Goal: Information Seeking & Learning: Obtain resource

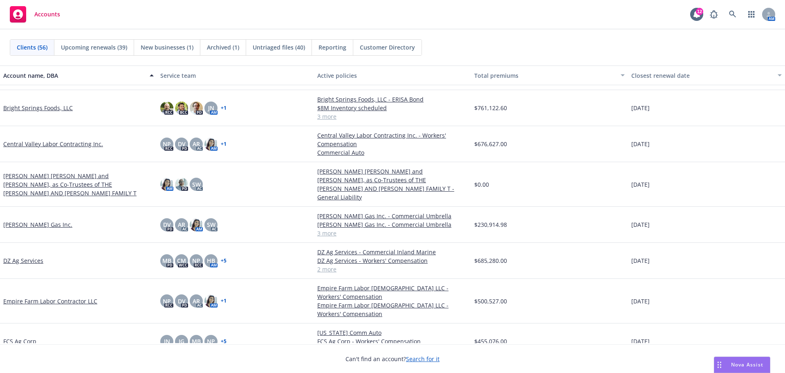
scroll to position [204, 0]
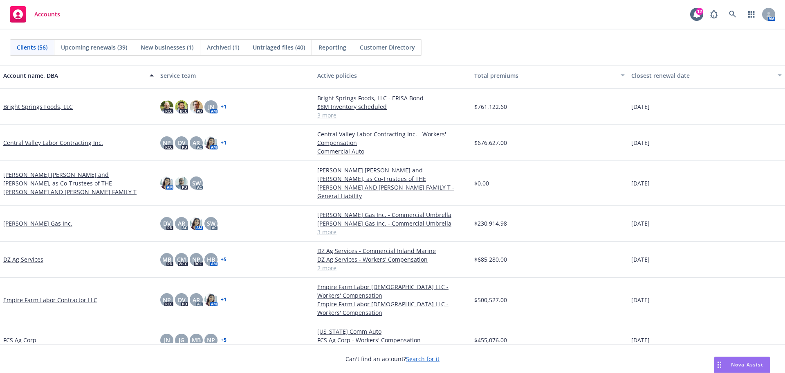
click at [93, 165] on div "[PERSON_NAME] [PERSON_NAME] and [PERSON_NAME], as Co-Trustees of THE [PERSON_NA…" at bounding box center [78, 183] width 157 height 45
click at [91, 171] on link "[PERSON_NAME] [PERSON_NAME] and [PERSON_NAME], as Co-Trustees of THE [PERSON_NA…" at bounding box center [78, 183] width 151 height 26
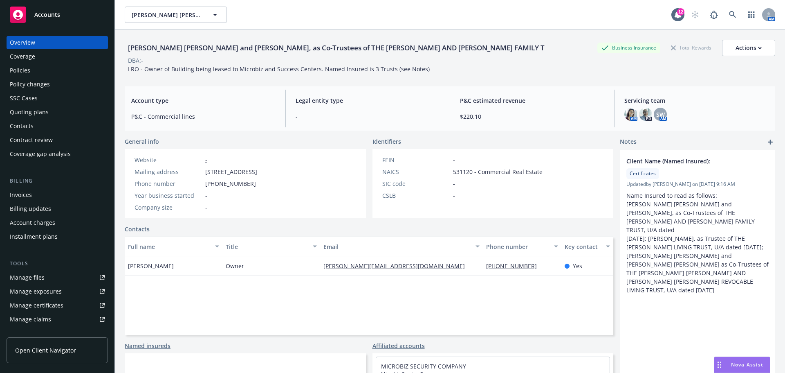
click at [56, 91] on div "Policy changes" at bounding box center [57, 84] width 95 height 13
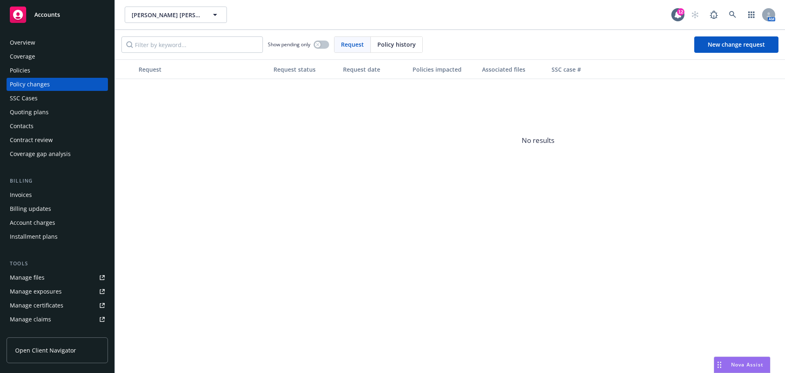
click at [44, 76] on div "Policies" at bounding box center [57, 70] width 95 height 13
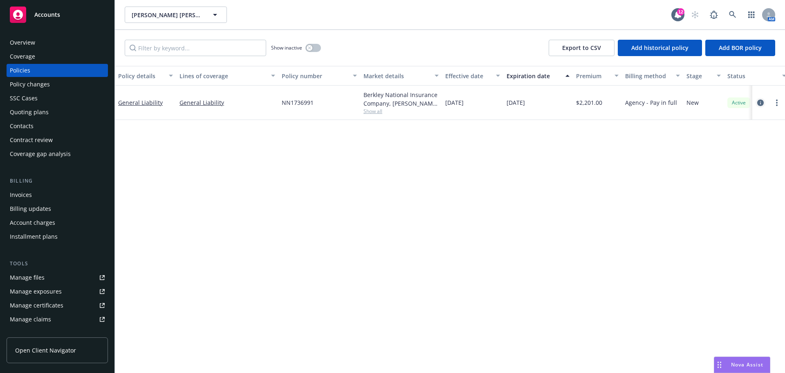
click at [762, 106] on icon "circleInformation" at bounding box center [760, 102] width 7 height 7
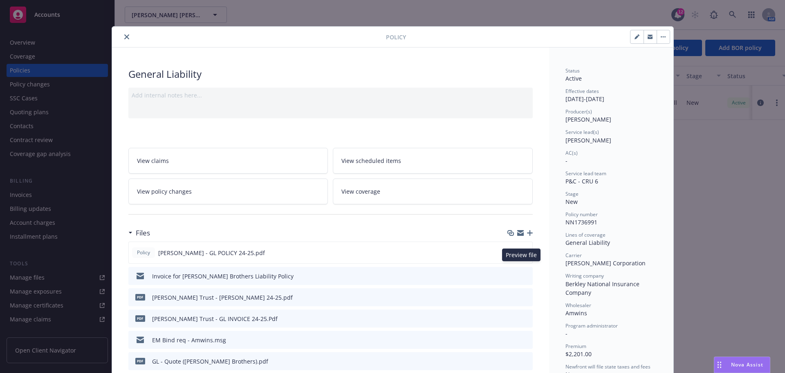
click at [522, 255] on icon "preview file" at bounding box center [524, 252] width 7 height 6
click at [125, 36] on icon "close" at bounding box center [126, 36] width 5 height 5
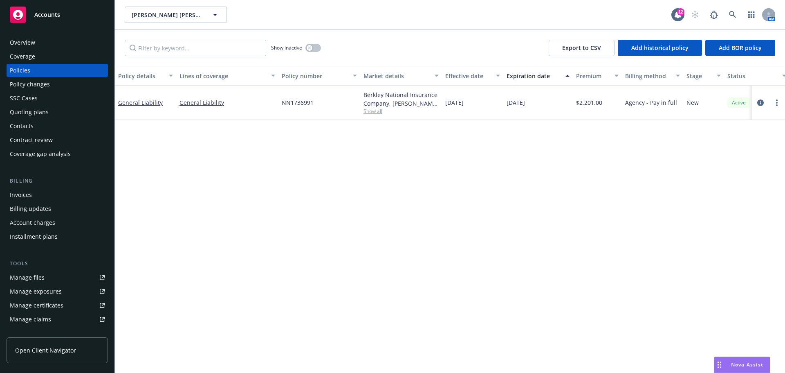
click at [36, 45] on div "Overview" at bounding box center [57, 42] width 95 height 13
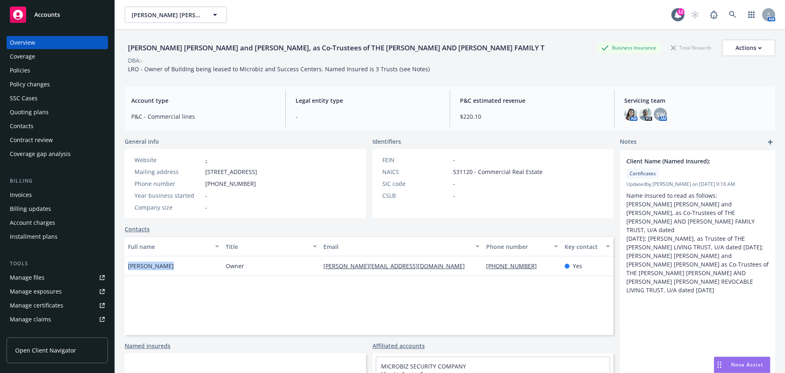
drag, startPoint x: 166, startPoint y: 271, endPoint x: 130, endPoint y: 274, distance: 36.6
click at [130, 274] on div "[PERSON_NAME]" at bounding box center [174, 266] width 98 height 20
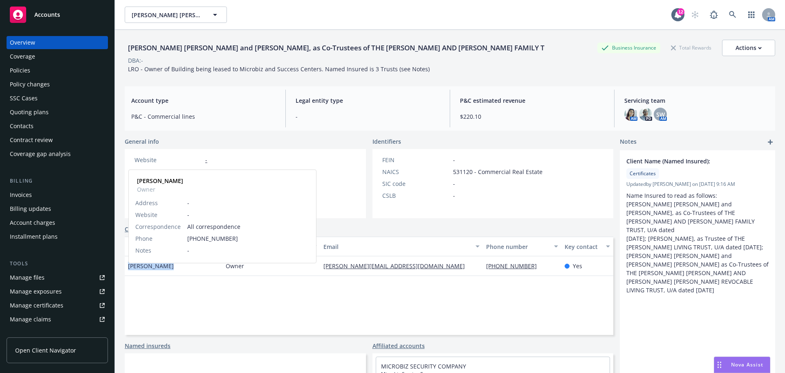
copy span "[PERSON_NAME]"
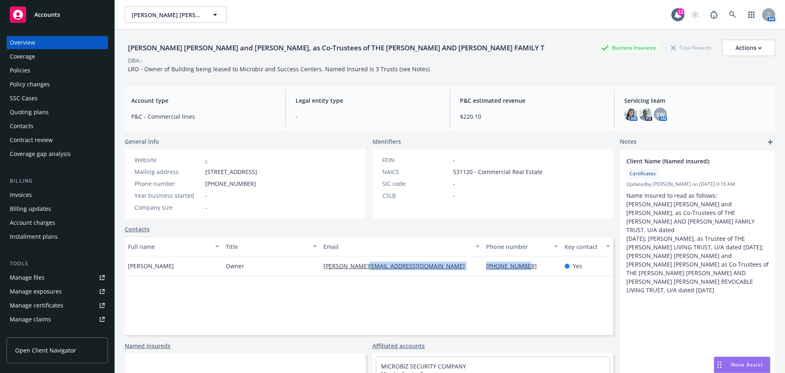
drag, startPoint x: 538, startPoint y: 270, endPoint x: 467, endPoint y: 265, distance: 71.7
click at [467, 265] on div "Dave Chritton Owner dave@mbiz.com 925-262-9488 Yes" at bounding box center [369, 266] width 489 height 20
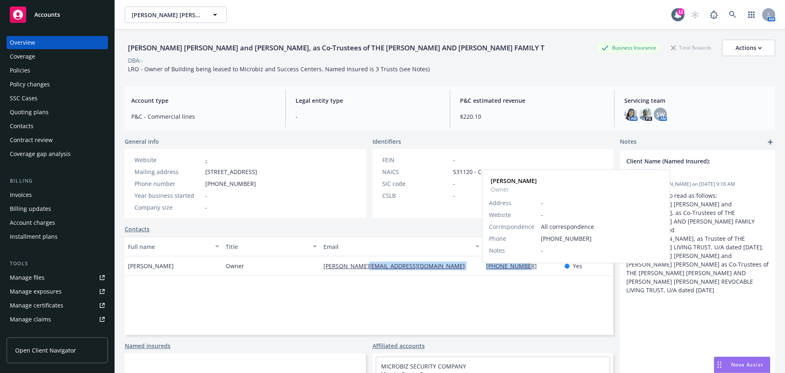
copy div "[PHONE_NUMBER]"
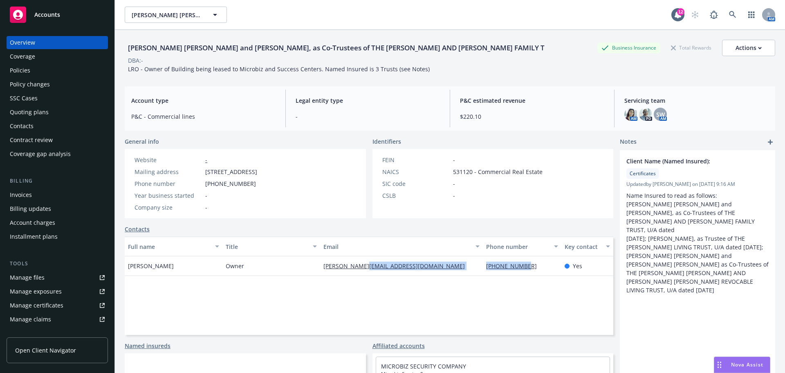
click at [29, 77] on div "Policies" at bounding box center [20, 70] width 20 height 13
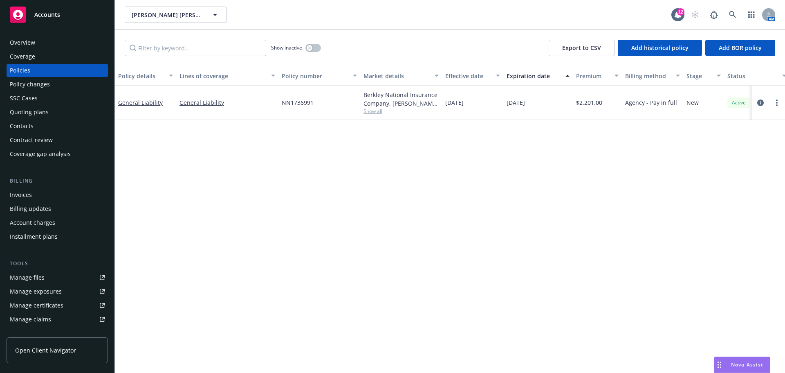
click at [49, 45] on div "Overview" at bounding box center [57, 42] width 95 height 13
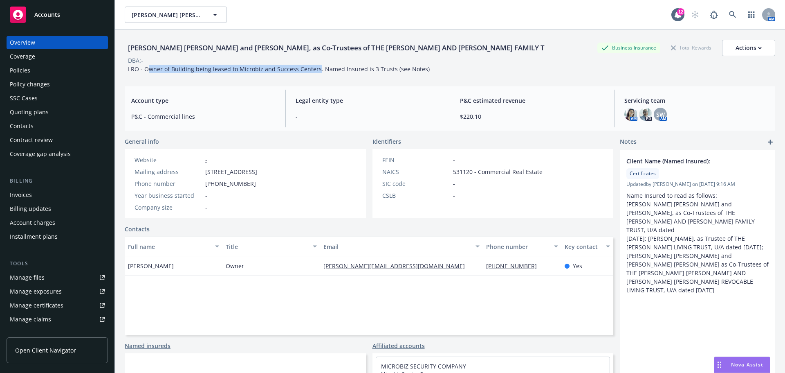
drag, startPoint x: 151, startPoint y: 71, endPoint x: 315, endPoint y: 74, distance: 164.0
click at [315, 73] on span "LRO - Owner of Building being leased to Microbiz and Success Centers. Named Ins…" at bounding box center [279, 69] width 302 height 8
drag, startPoint x: 255, startPoint y: 66, endPoint x: 132, endPoint y: 73, distance: 122.9
click at [130, 72] on span "LRO - Owner of Building being leased to Microbiz and Success Centers. Named Ins…" at bounding box center [279, 69] width 302 height 8
drag, startPoint x: 128, startPoint y: 75, endPoint x: 312, endPoint y: 73, distance: 184.5
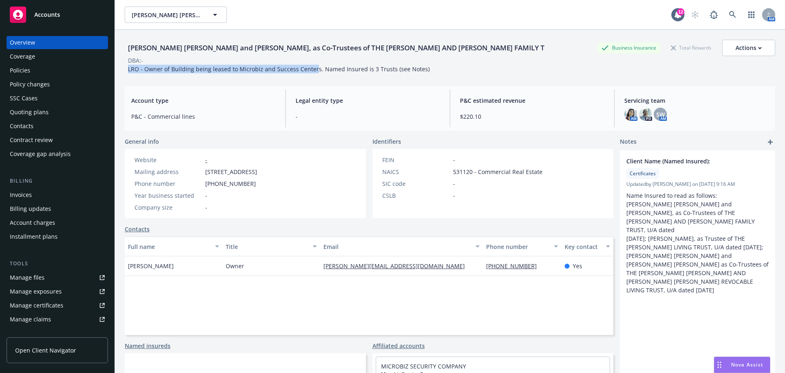
click at [312, 73] on div "LRO - Owner of Building being leased to Microbiz and Success Centers. Named Ins…" at bounding box center [279, 69] width 308 height 9
copy span "LRO - Owner of Building being leased to Microbiz and Success Center"
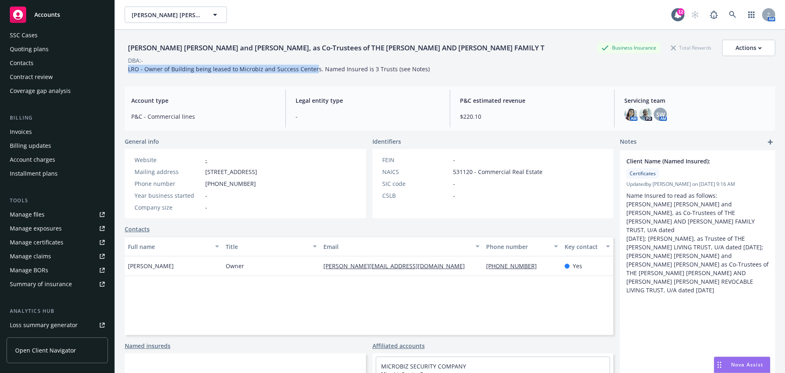
scroll to position [68, 0]
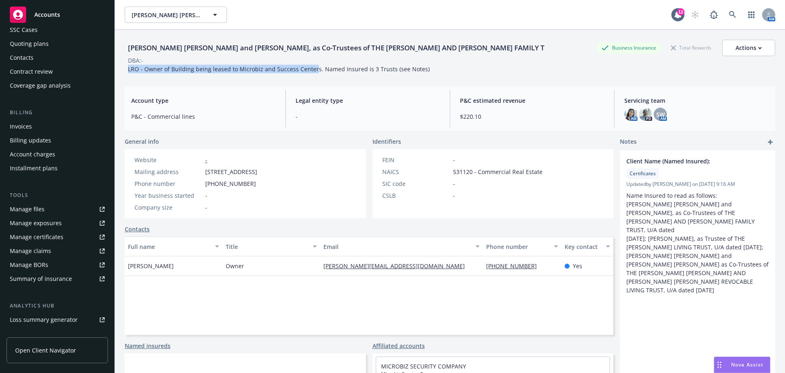
click at [49, 257] on div "Manage claims" at bounding box center [30, 250] width 41 height 13
click at [63, 11] on div "Accounts" at bounding box center [57, 15] width 95 height 16
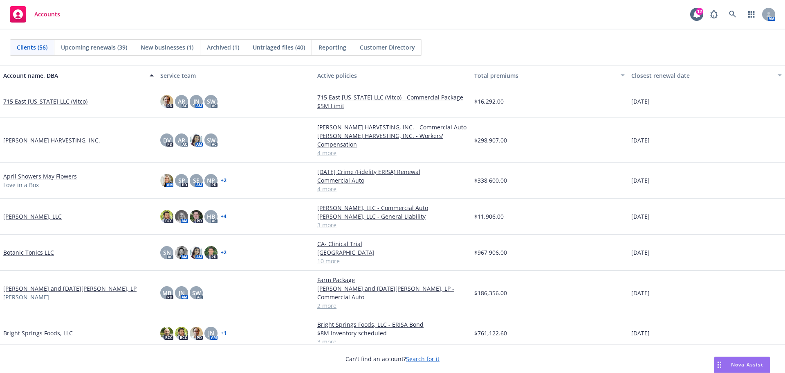
click at [30, 135] on div "[PERSON_NAME] HARVESTING, INC." at bounding box center [78, 140] width 157 height 45
click at [29, 137] on link "[PERSON_NAME] HARVESTING, INC." at bounding box center [51, 140] width 97 height 9
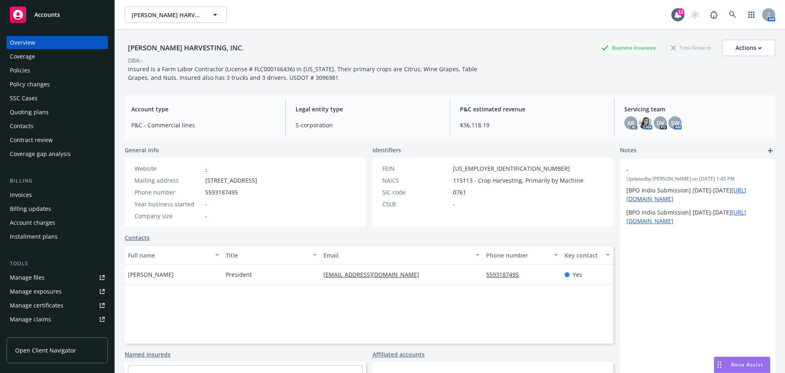
click at [22, 77] on div "Policies" at bounding box center [20, 70] width 20 height 13
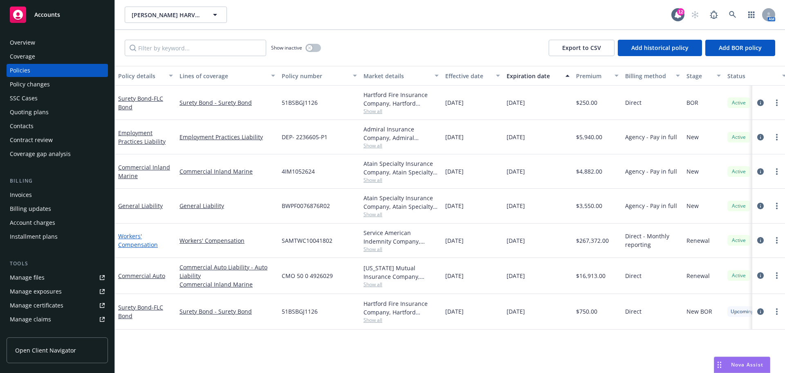
click at [132, 248] on link "Workers' Compensation" at bounding box center [138, 240] width 40 height 16
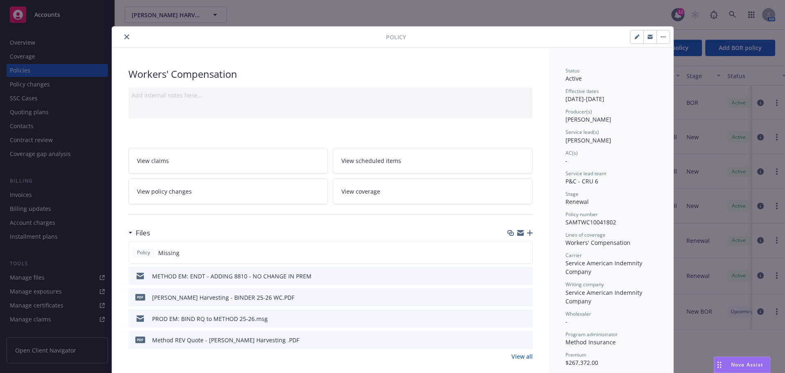
click at [522, 278] on icon "preview file" at bounding box center [524, 275] width 7 height 6
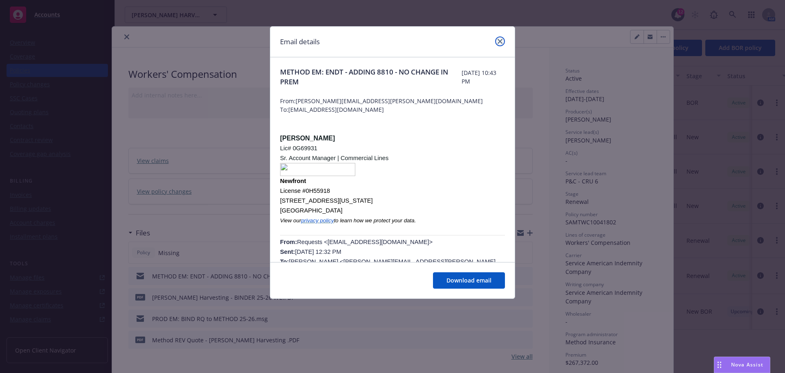
click at [500, 41] on icon "close" at bounding box center [500, 41] width 5 height 5
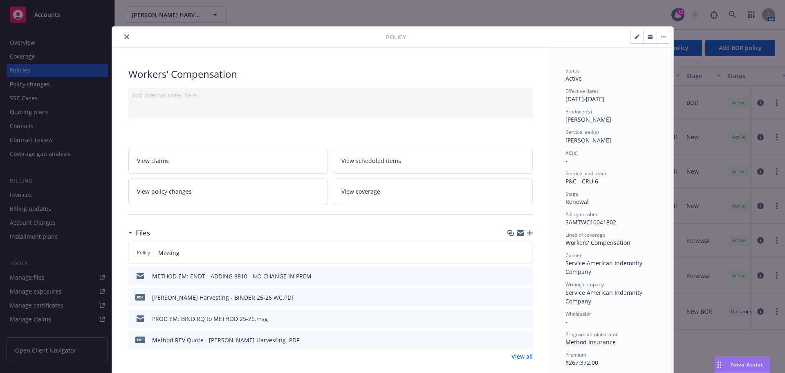
scroll to position [68, 0]
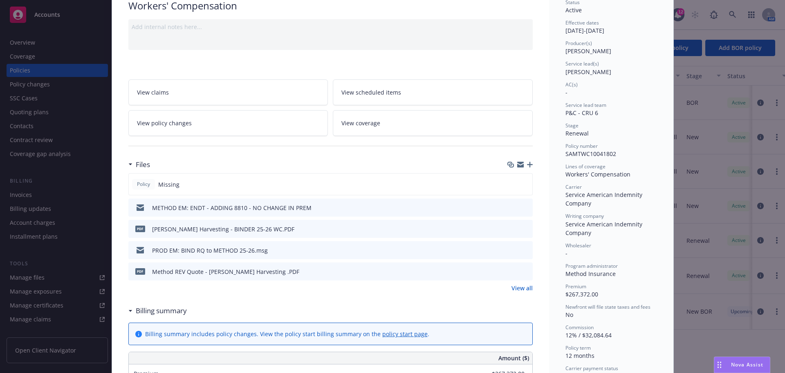
click at [524, 231] on icon "preview file" at bounding box center [524, 228] width 7 height 6
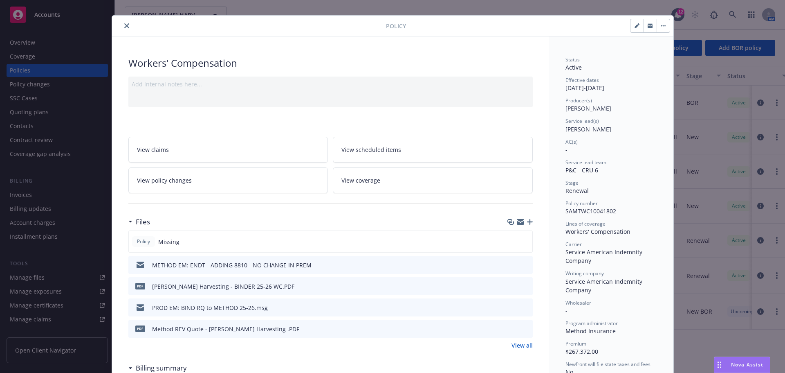
scroll to position [0, 0]
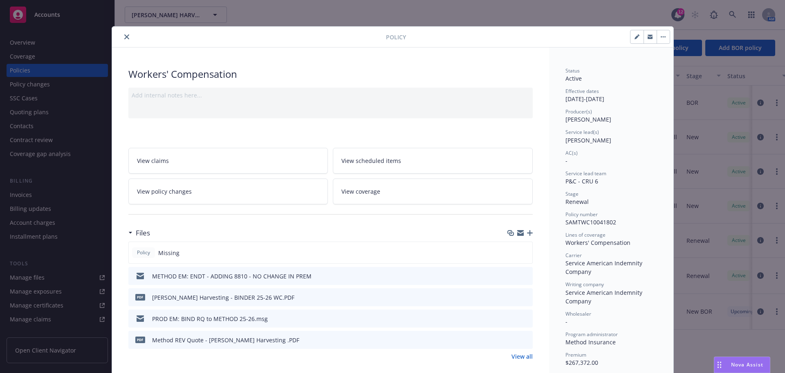
click at [126, 31] on div "Policy" at bounding box center [393, 37] width 562 height 21
click at [125, 42] on button "close" at bounding box center [127, 37] width 10 height 10
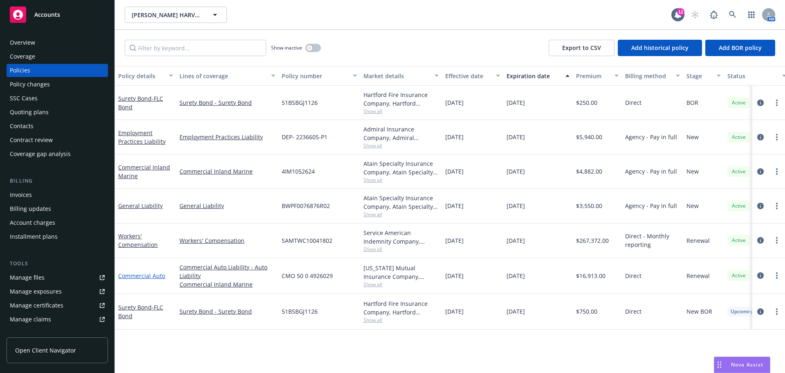
click at [144, 279] on link "Commercial Auto" at bounding box center [141, 276] width 47 height 8
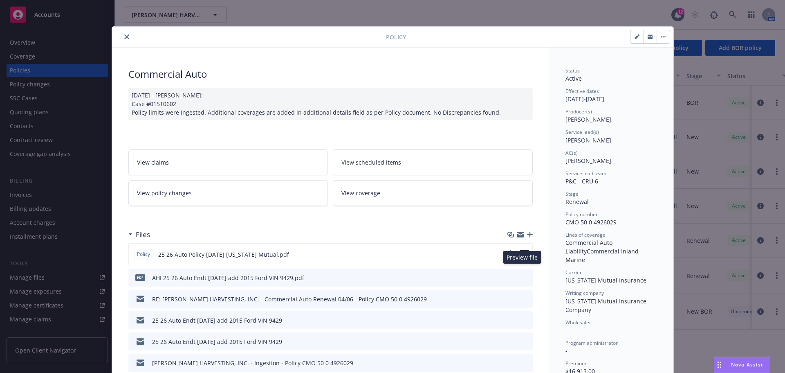
click at [522, 256] on icon "preview file" at bounding box center [524, 254] width 7 height 6
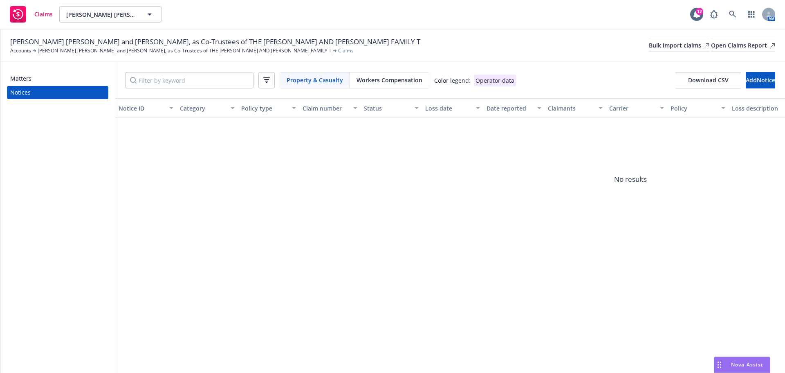
click at [14, 85] on div "Matters" at bounding box center [20, 78] width 21 height 13
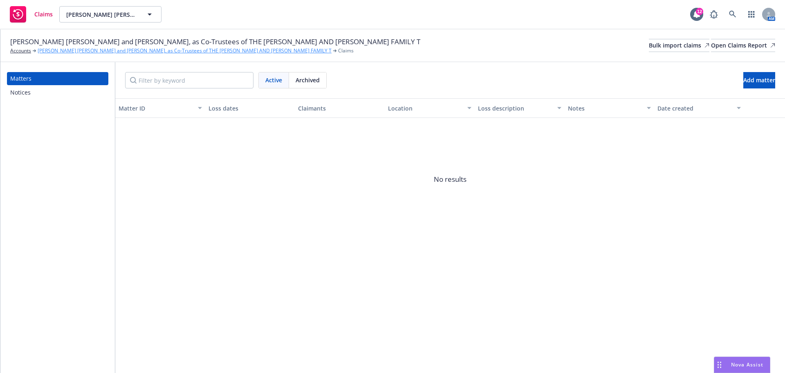
click at [62, 52] on link "[PERSON_NAME] [PERSON_NAME] and [PERSON_NAME], as Co-Trustees of THE [PERSON_NA…" at bounding box center [185, 50] width 294 height 7
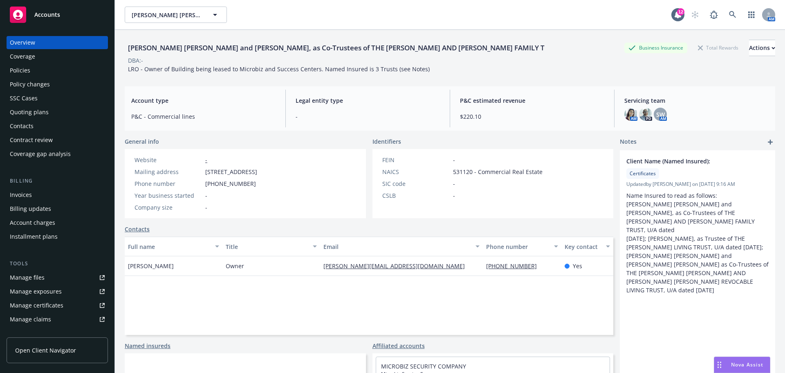
click at [36, 76] on div "Policies" at bounding box center [57, 70] width 95 height 13
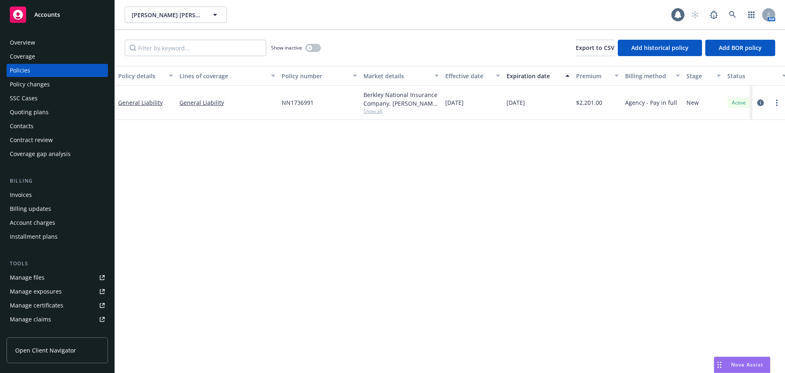
click at [320, 56] on div "Show inactive" at bounding box center [296, 48] width 50 height 16
click at [319, 52] on button "button" at bounding box center [314, 48] width 16 height 8
click at [310, 51] on button "button" at bounding box center [314, 48] width 16 height 8
click at [319, 52] on button "button" at bounding box center [314, 48] width 16 height 8
click at [311, 52] on button "button" at bounding box center [314, 48] width 16 height 8
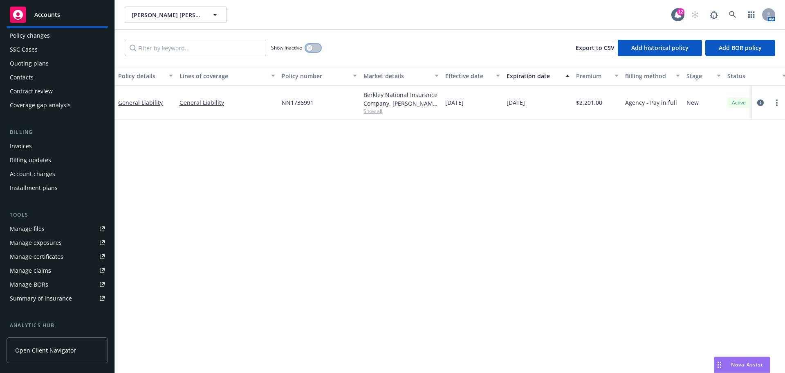
scroll to position [68, 0]
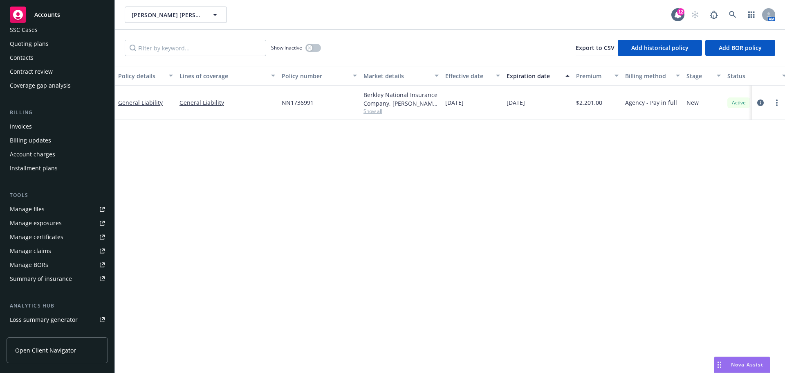
click at [72, 216] on link "Manage files" at bounding box center [57, 208] width 101 height 13
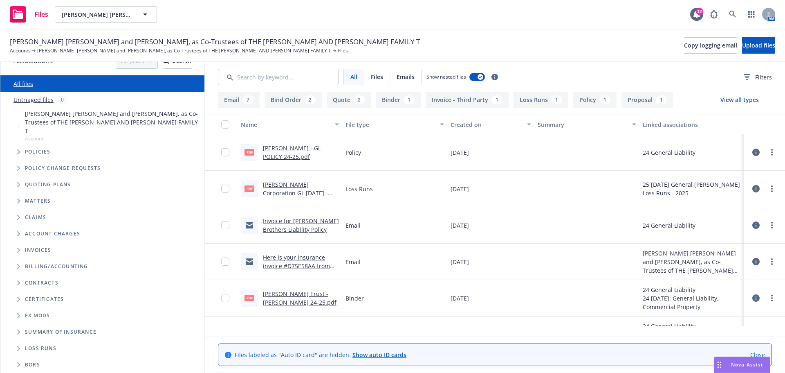
scroll to position [23, 0]
click at [56, 349] on span "Loss Runs" at bounding box center [40, 348] width 31 height 5
click at [21, 344] on span "Folder Tree Example" at bounding box center [18, 347] width 13 height 13
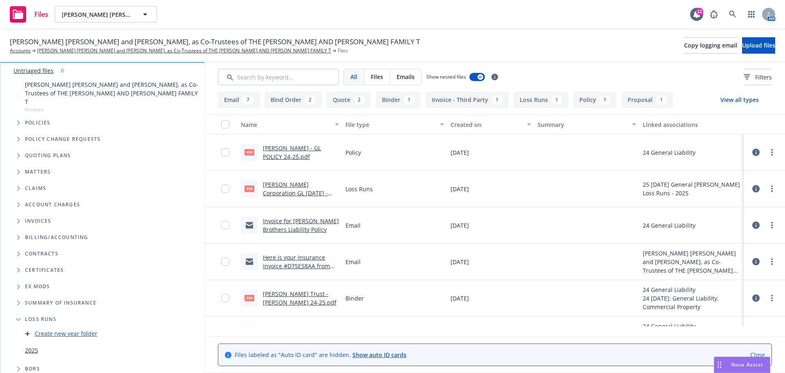
scroll to position [58, 0]
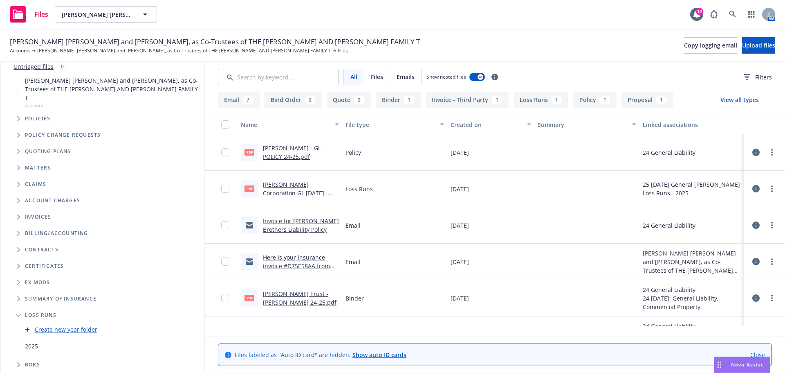
click at [43, 149] on span "Quoting plans" at bounding box center [48, 151] width 46 height 5
click at [12, 143] on div "Quoting plans" at bounding box center [107, 151] width 196 height 16
click at [18, 149] on icon "Tree Example" at bounding box center [18, 151] width 3 height 5
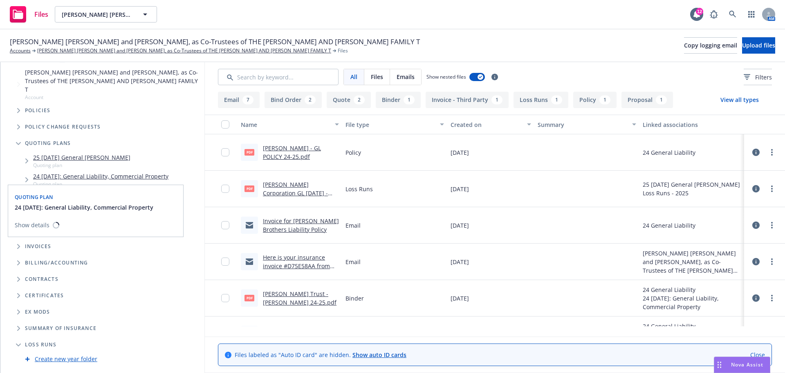
click at [139, 180] on link "24 09/27/2024: General Liability, Commercial Property" at bounding box center [100, 176] width 135 height 9
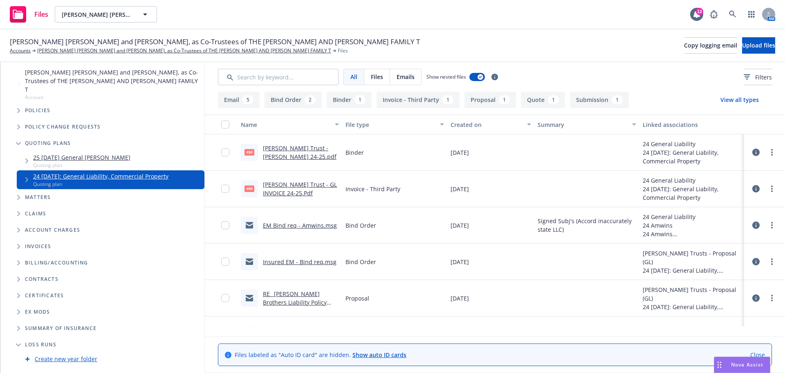
click at [110, 162] on link "25 10/15/25 General Liability Renewal" at bounding box center [81, 157] width 97 height 9
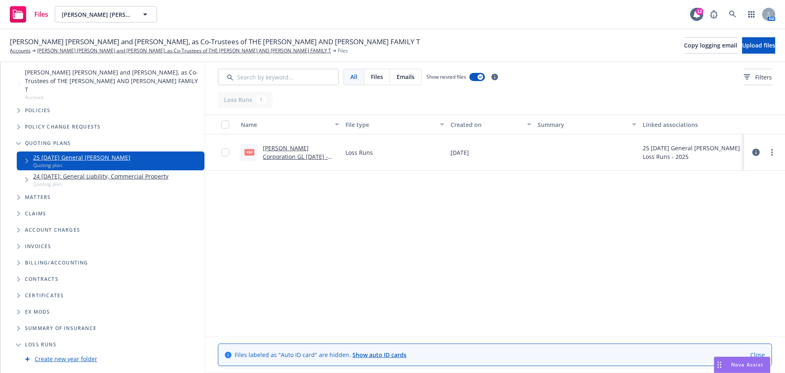
click at [151, 180] on link "24 09/27/2024: General Liability, Commercial Property" at bounding box center [100, 176] width 135 height 9
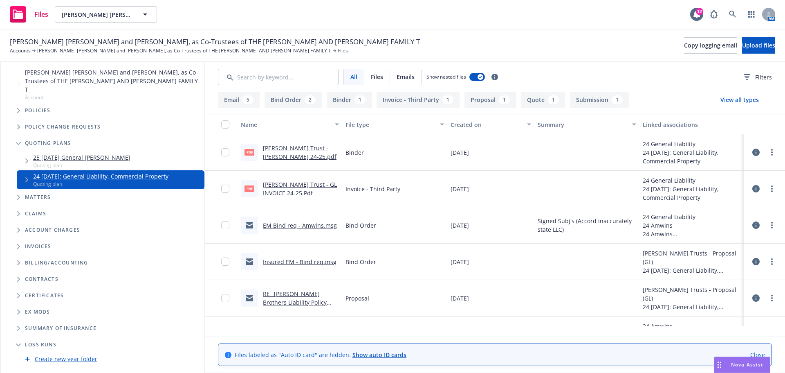
click at [18, 145] on icon "Tree Example" at bounding box center [18, 143] width 5 height 3
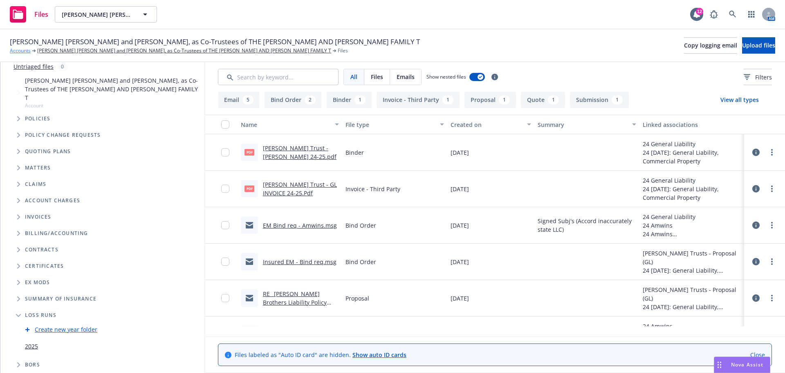
click at [25, 52] on link "Accounts" at bounding box center [20, 50] width 21 height 7
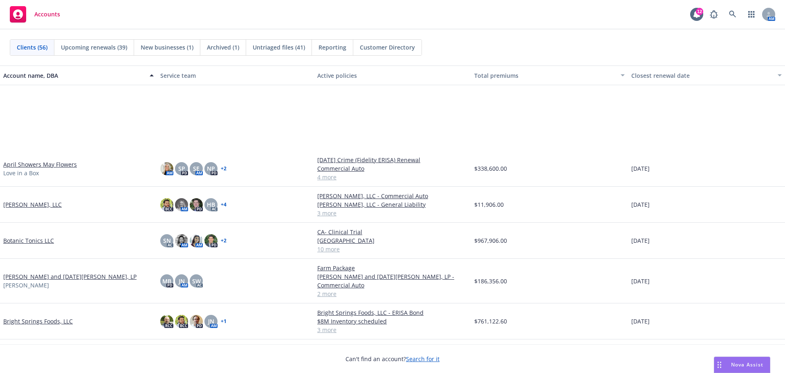
scroll to position [273, 0]
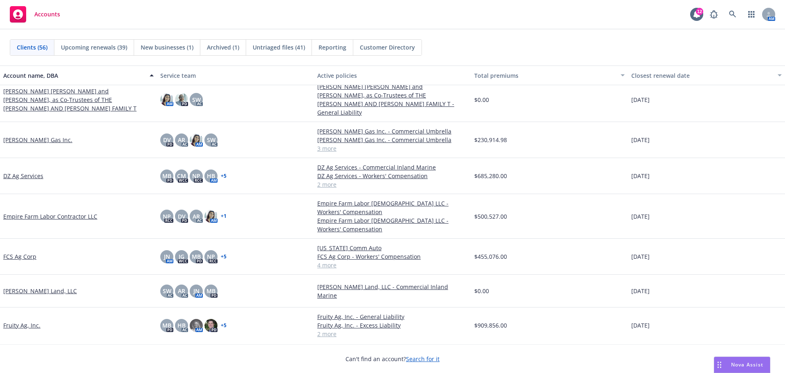
click at [72, 103] on link "[PERSON_NAME] [PERSON_NAME] and [PERSON_NAME], as Co-Trustees of THE [PERSON_NA…" at bounding box center [78, 100] width 151 height 26
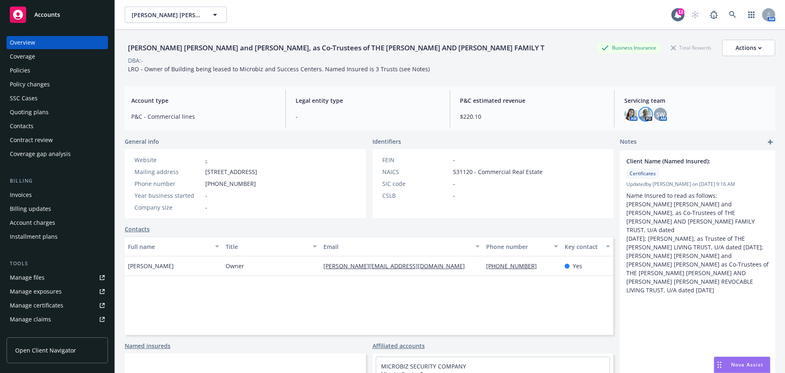
click at [640, 116] on img at bounding box center [645, 114] width 13 height 13
